Goal: Task Accomplishment & Management: Manage account settings

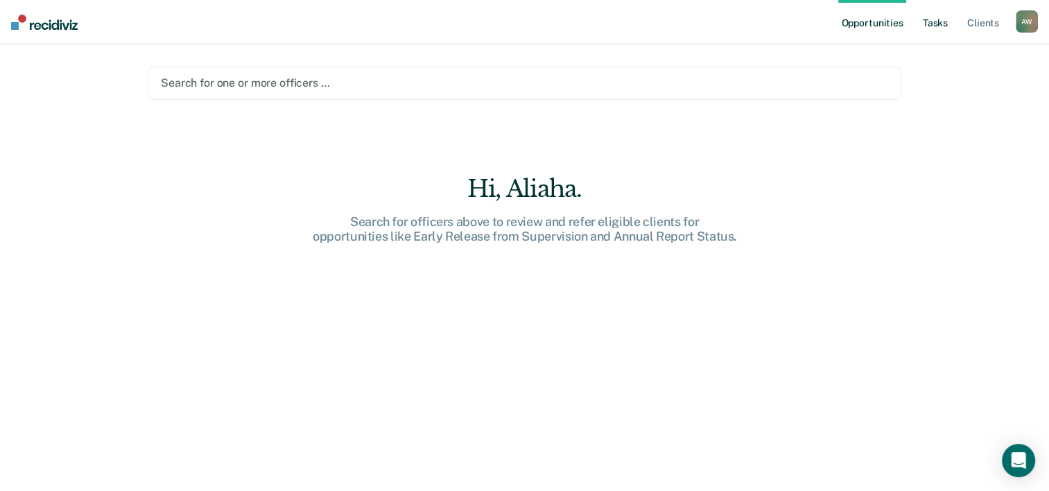
click at [944, 24] on link "Tasks" at bounding box center [935, 22] width 31 height 44
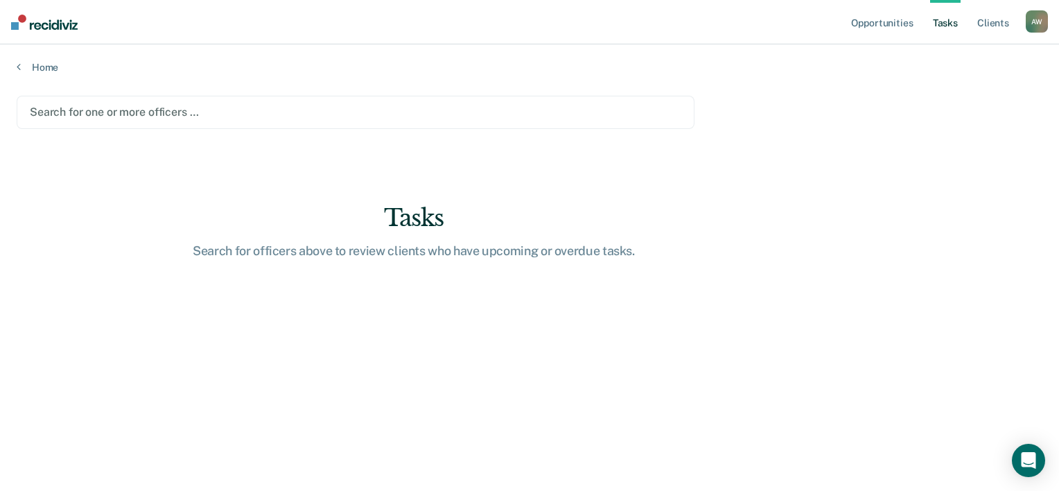
click at [944, 24] on link "Tasks" at bounding box center [945, 22] width 31 height 44
click at [1018, 26] on ul "Opportunities Tasks Client s" at bounding box center [937, 22] width 177 height 44
click at [1009, 26] on link "Client s" at bounding box center [993, 22] width 37 height 44
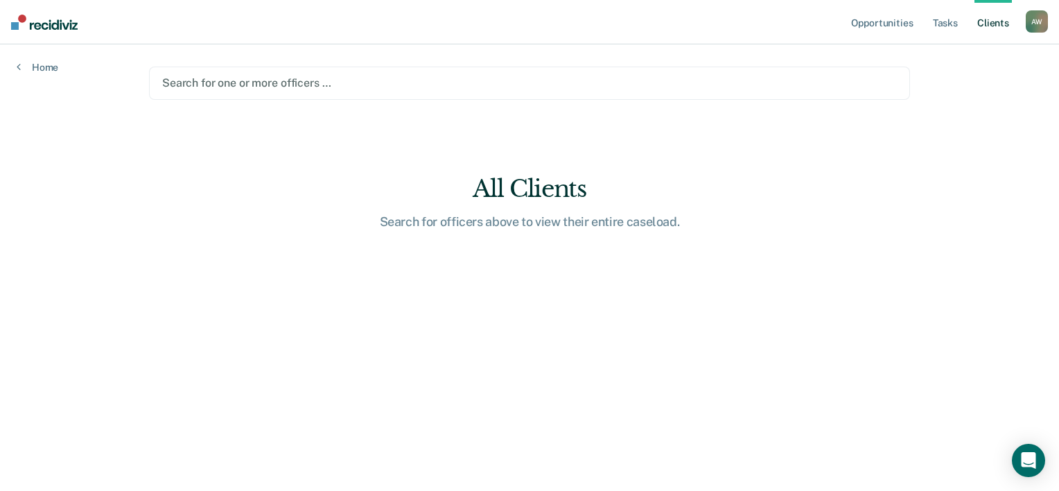
click at [1053, 20] on nav "Opportunities Tasks Client s [PERSON_NAME] Profile How it works Log Out" at bounding box center [529, 22] width 1059 height 44
click at [532, 52] on main "Search for one or more officers … All Clients Search for officers above to view…" at bounding box center [529, 250] width 794 height 413
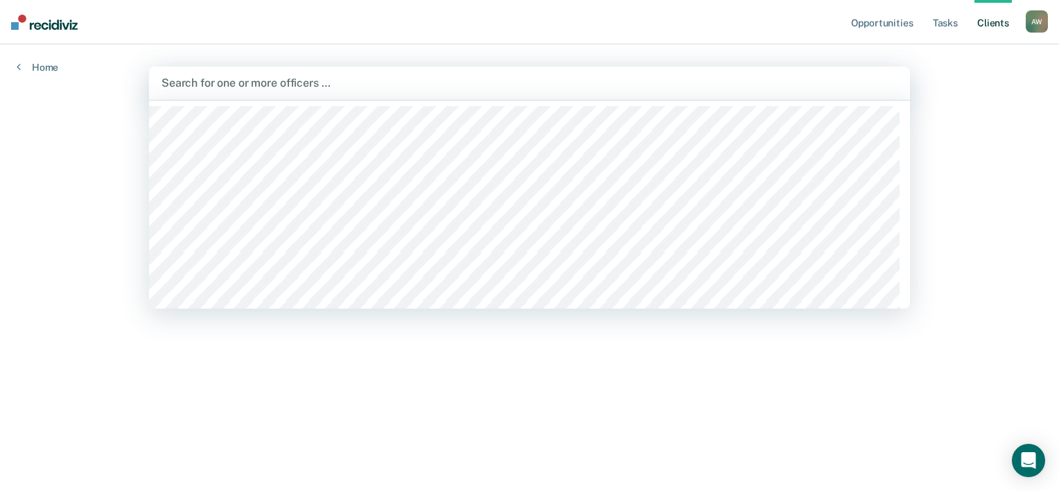
click at [498, 78] on div at bounding box center [530, 83] width 736 height 16
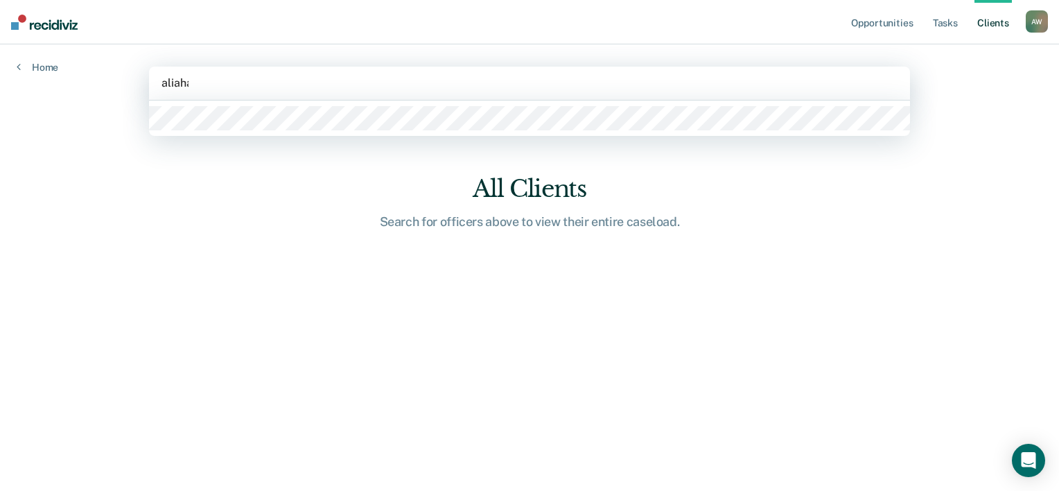
type input "aliaha"
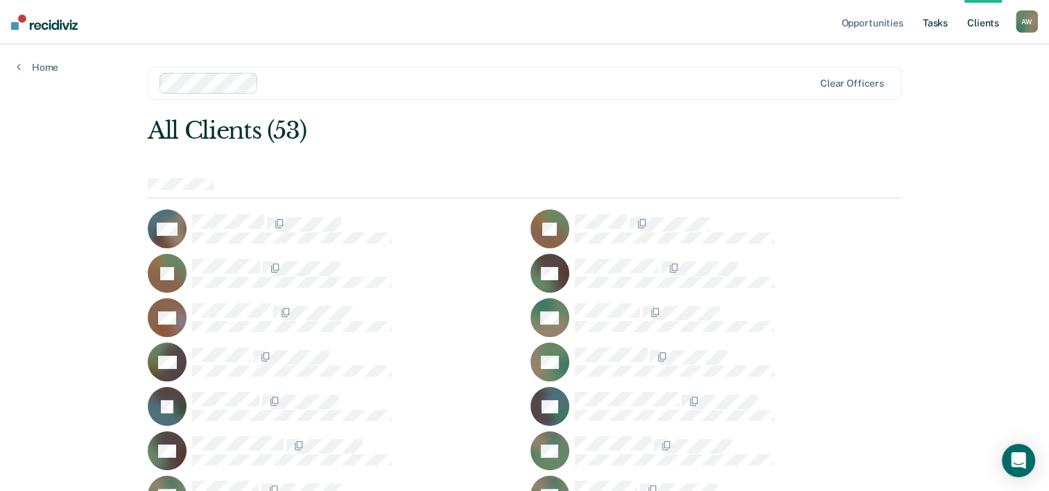
click at [946, 23] on link "Tasks" at bounding box center [935, 22] width 31 height 44
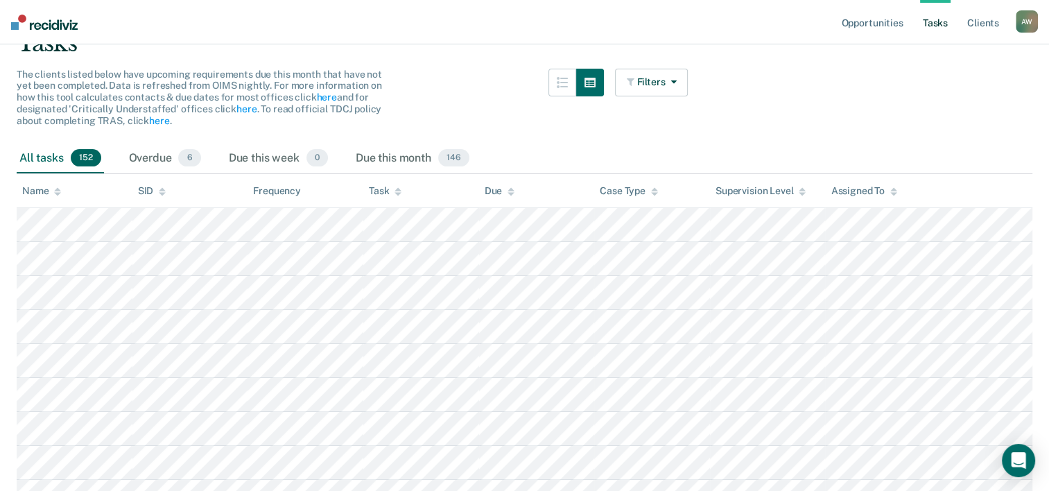
scroll to position [139, 0]
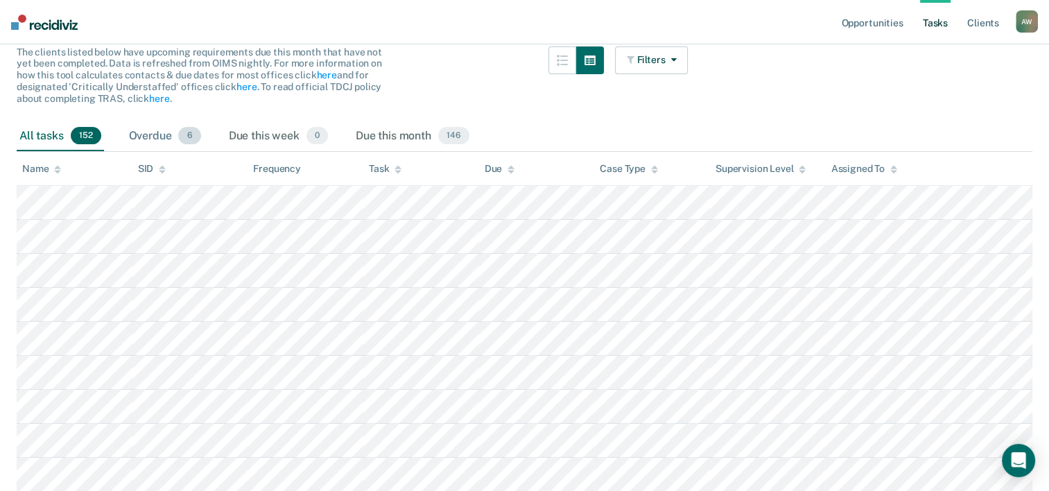
click at [194, 139] on span "6" at bounding box center [189, 136] width 22 height 18
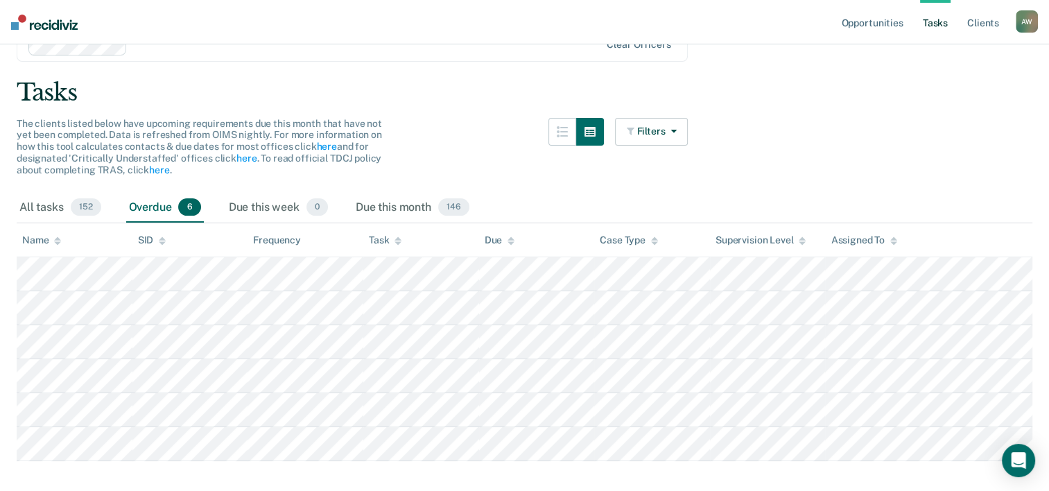
scroll to position [92, 0]
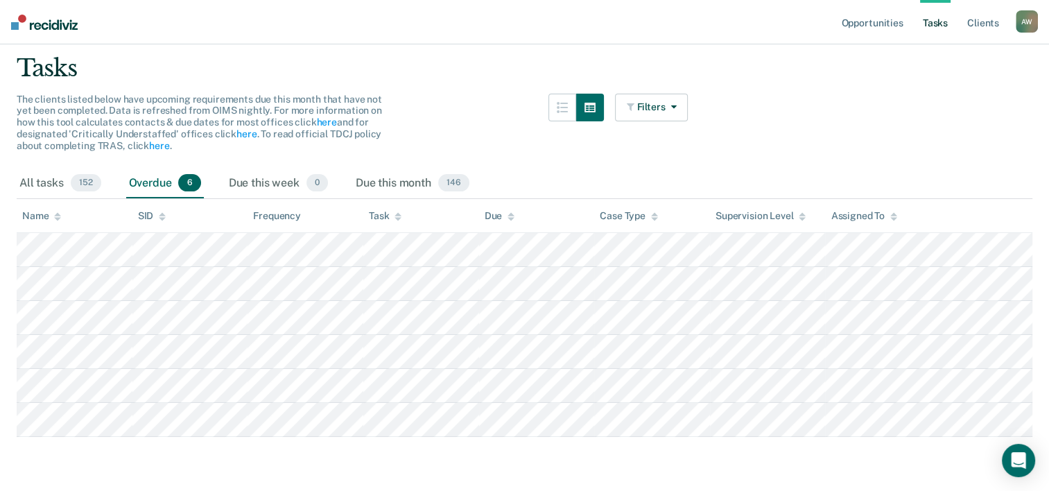
click at [25, 183] on div "All tasks 152" at bounding box center [60, 183] width 87 height 31
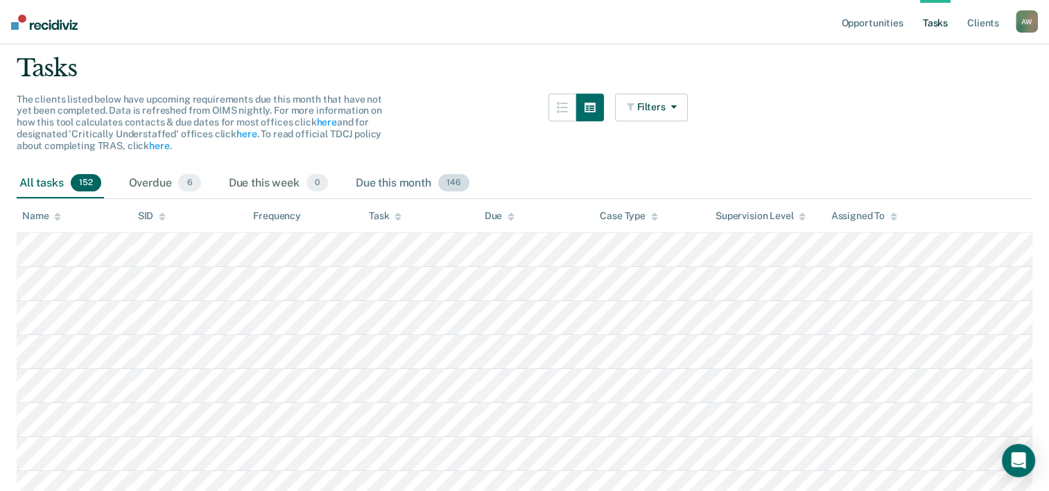
click at [381, 175] on div "Due this month 146" at bounding box center [412, 183] width 119 height 31
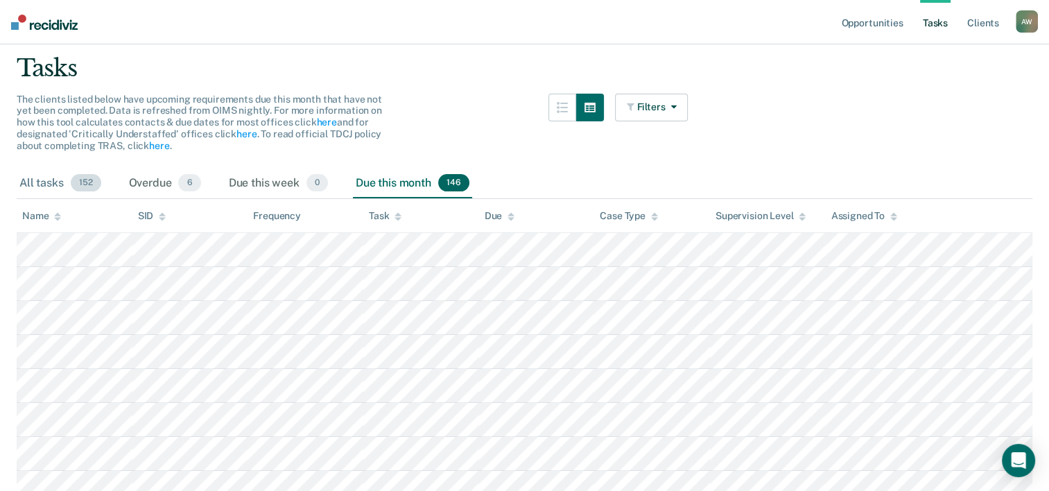
click at [56, 184] on div "All tasks 152" at bounding box center [60, 183] width 87 height 31
